Goal: Task Accomplishment & Management: Complete application form

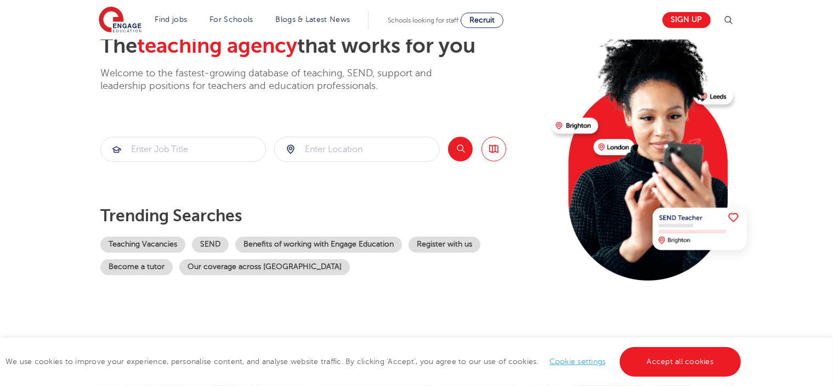
scroll to position [70, 0]
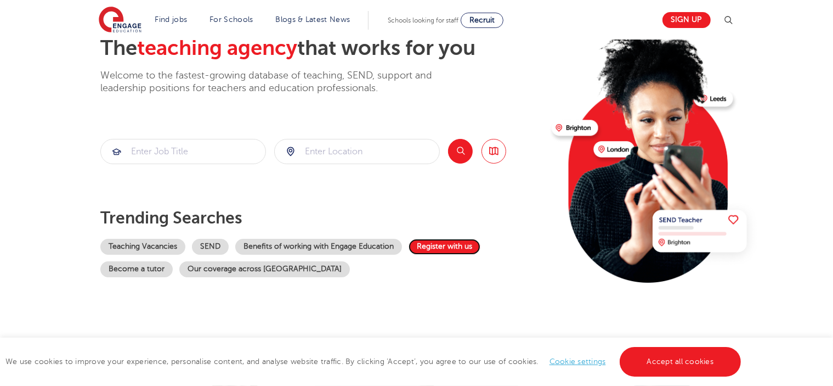
click at [437, 247] on link "Register with us" at bounding box center [445, 247] width 72 height 16
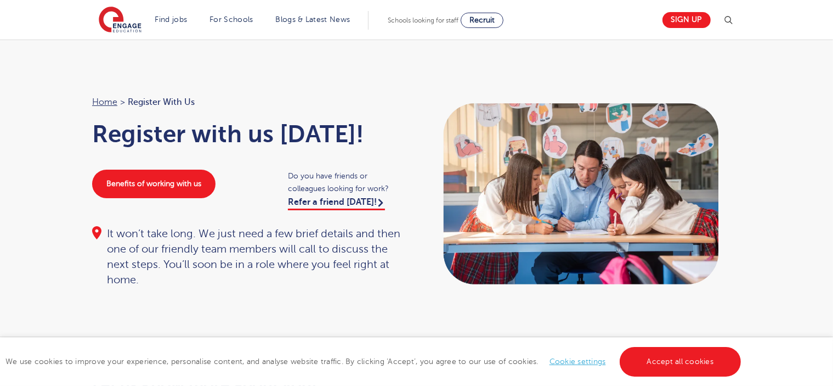
click at [652, 356] on link "Accept all cookies" at bounding box center [681, 362] width 122 height 30
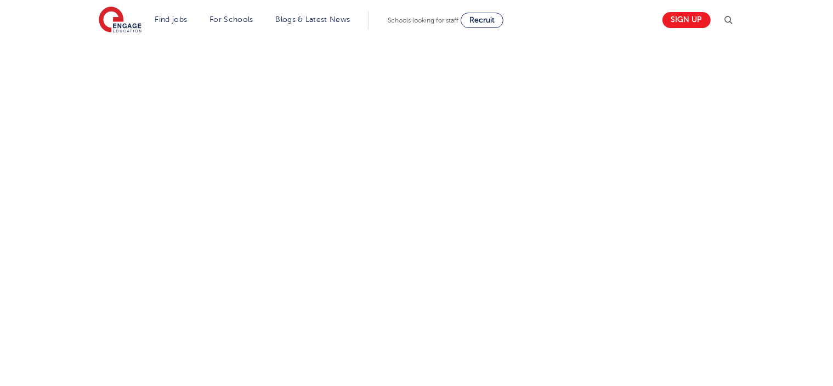
scroll to position [612, 0]
click at [36, 242] on div "Let us know more about you!" at bounding box center [416, 61] width 833 height 673
